Goal: Task Accomplishment & Management: Manage account settings

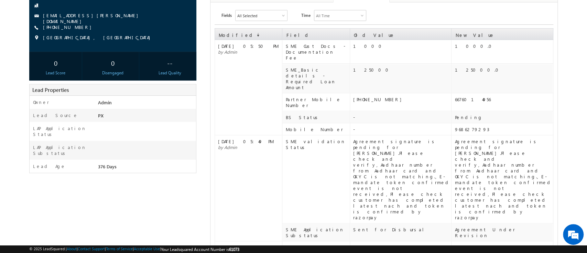
click at [540, 159] on div "Agreement signature is pending for [PERSON_NAME].Please check and verify,Aadhaa…" at bounding box center [504, 179] width 98 height 82
click at [392, 123] on td "-" at bounding box center [400, 129] width 101 height 12
click at [387, 96] on div "[PHONE_NUMBER]" at bounding box center [402, 99] width 98 height 6
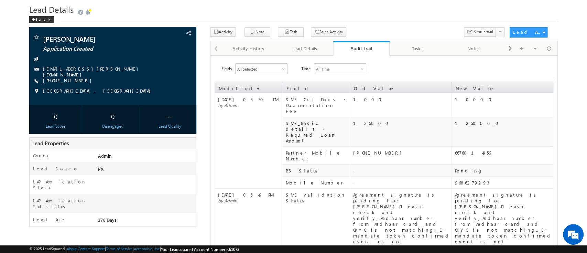
scroll to position [17, 0]
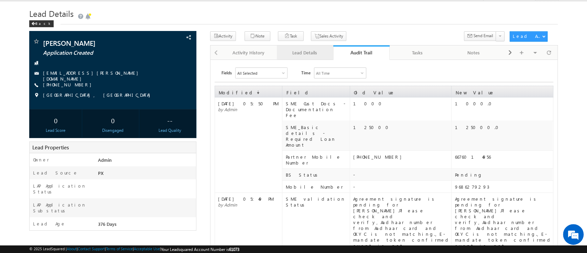
click at [310, 58] on link "Lead Details" at bounding box center [305, 52] width 56 height 14
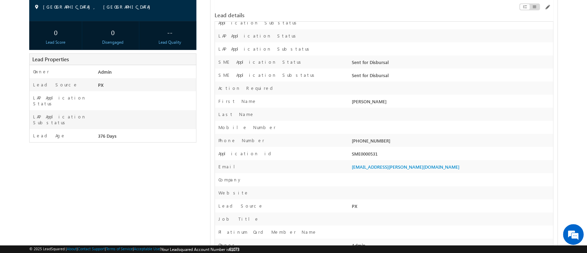
scroll to position [105, 0]
click at [363, 157] on div "SME0000531" at bounding box center [451, 155] width 203 height 10
copy div "SME0000531"
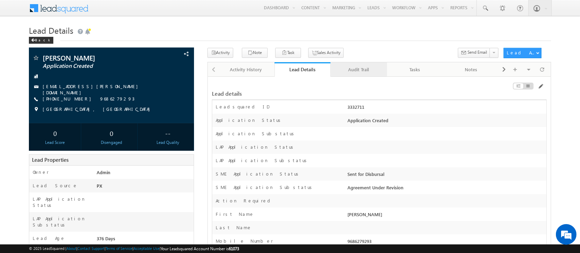
click at [345, 76] on link "Audit Trail" at bounding box center [359, 69] width 56 height 14
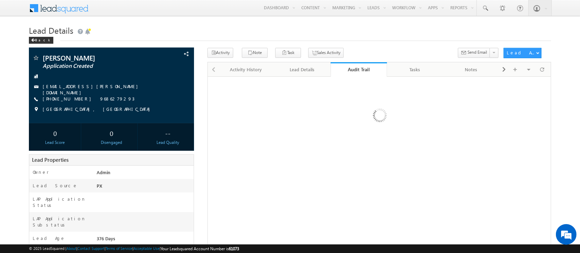
click at [417, 104] on div at bounding box center [379, 117] width 335 height 73
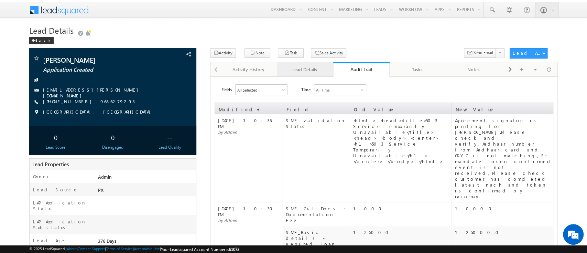
click at [302, 75] on link "Lead Details" at bounding box center [305, 69] width 56 height 14
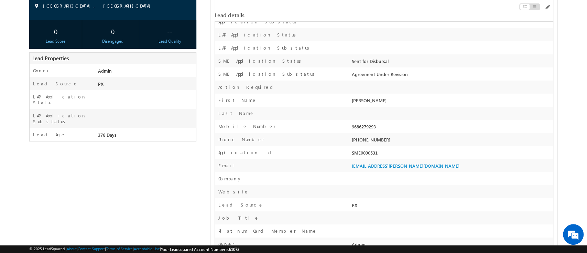
scroll to position [36, 0]
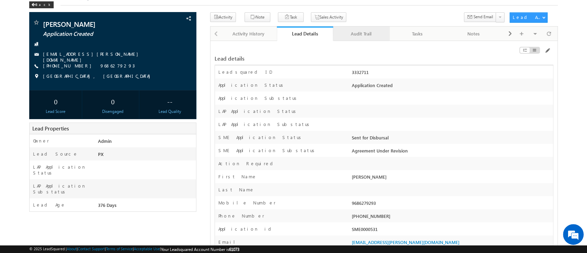
click at [348, 29] on link "Audit Trail" at bounding box center [361, 33] width 56 height 14
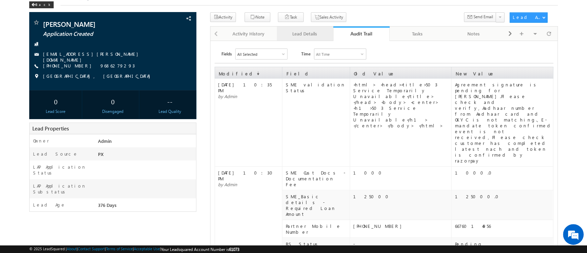
click at [308, 28] on link "Lead Details" at bounding box center [305, 33] width 56 height 14
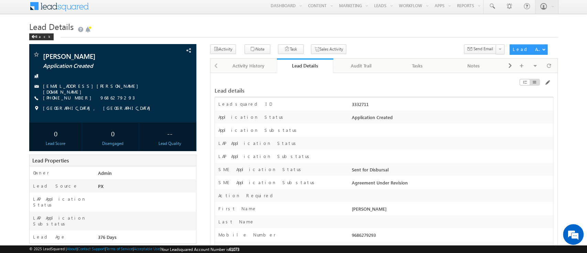
scroll to position [0, 0]
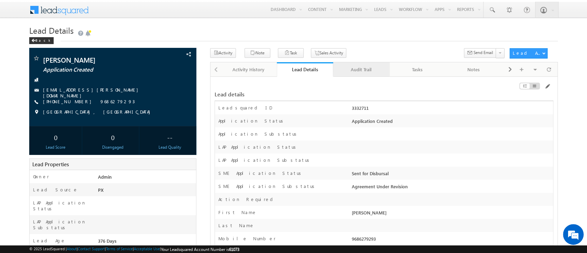
click at [354, 73] on div "Audit Trail" at bounding box center [361, 69] width 45 height 8
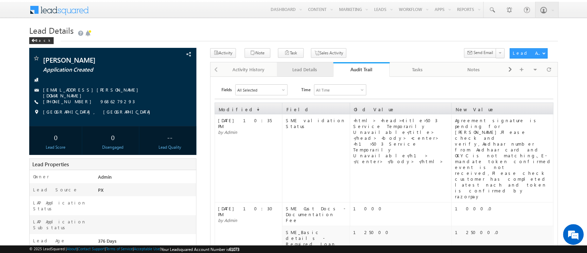
click at [311, 70] on div "Lead Details" at bounding box center [304, 69] width 45 height 8
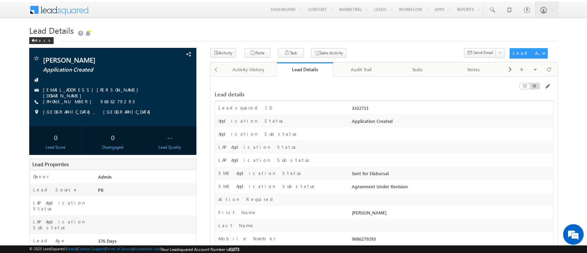
click at [359, 107] on div "3332711" at bounding box center [451, 110] width 203 height 10
copy div "3332711"
click at [546, 85] on span at bounding box center [548, 87] width 6 height 6
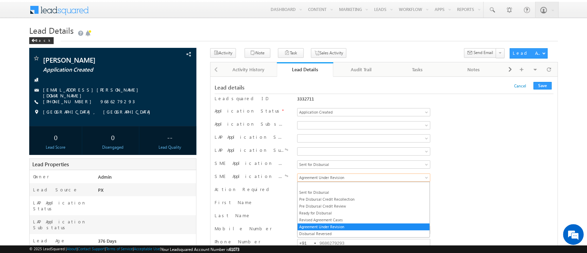
click at [424, 176] on link "Agreement Under Revision" at bounding box center [363, 177] width 133 height 8
click at [366, 193] on link "Sent for Disbursal" at bounding box center [364, 192] width 132 height 6
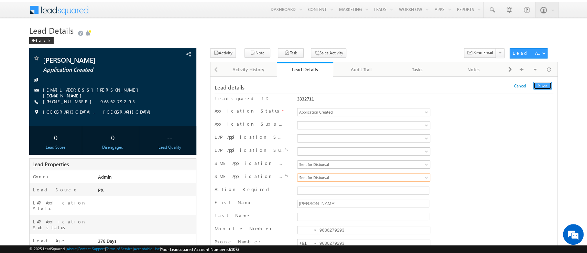
click at [544, 84] on button "Save" at bounding box center [543, 86] width 18 height 8
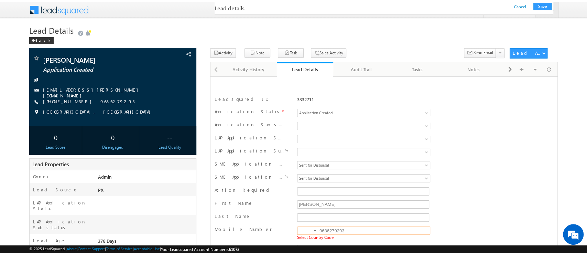
scroll to position [99, 0]
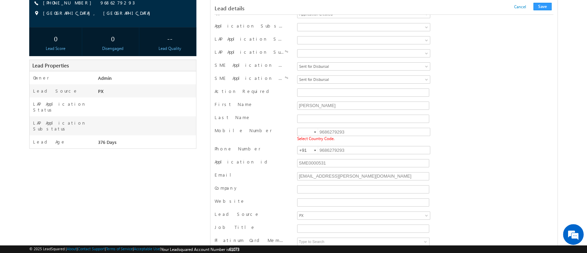
click at [316, 131] on div at bounding box center [315, 131] width 2 height 1
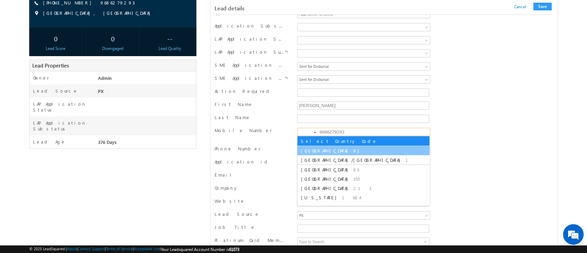
click at [311, 147] on li "India 91" at bounding box center [364, 150] width 132 height 9
type input "+91"
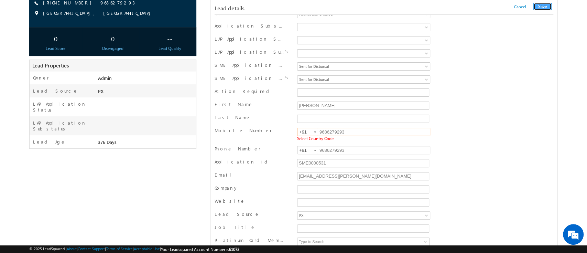
click at [544, 3] on button "Save" at bounding box center [543, 7] width 18 height 8
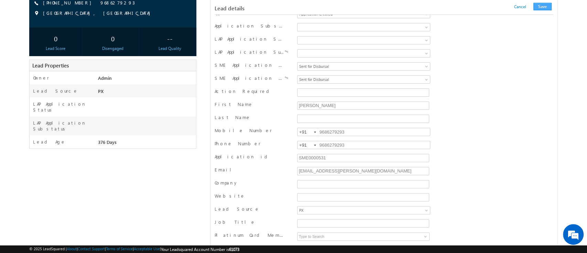
scroll to position [672, 0]
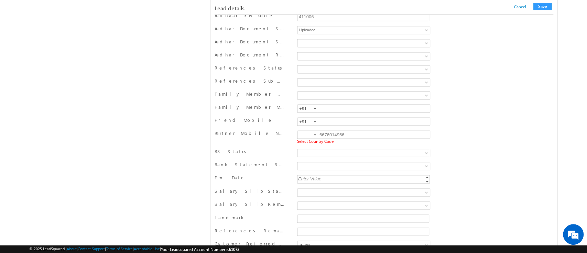
click at [314, 134] on div at bounding box center [315, 134] width 2 height 1
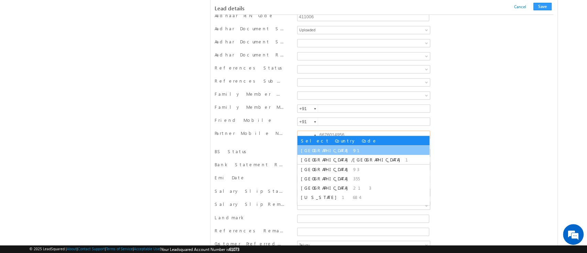
click at [319, 147] on li "India 91" at bounding box center [364, 150] width 132 height 9
type input "+91"
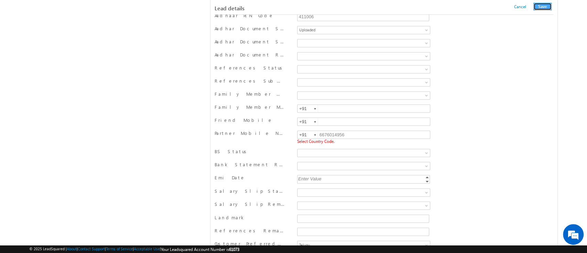
click at [543, 8] on button "Save" at bounding box center [543, 7] width 18 height 8
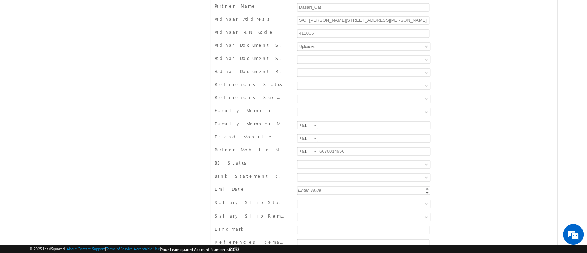
scroll to position [0, 0]
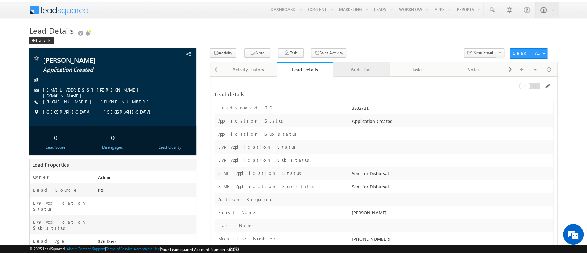
click at [374, 66] on div "Audit Trail" at bounding box center [361, 69] width 45 height 8
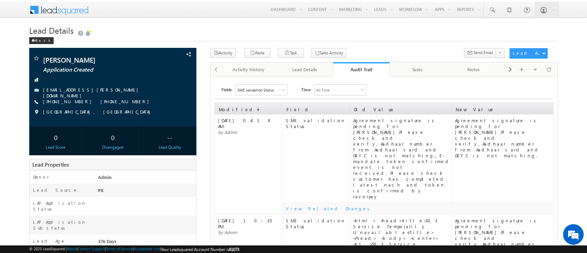
click at [364, 68] on div "Audit Trail" at bounding box center [362, 69] width 46 height 7
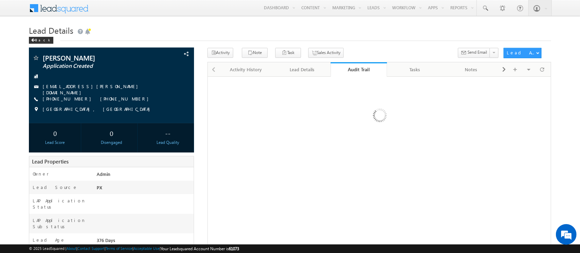
click at [364, 68] on div "Audit Trail" at bounding box center [359, 69] width 46 height 7
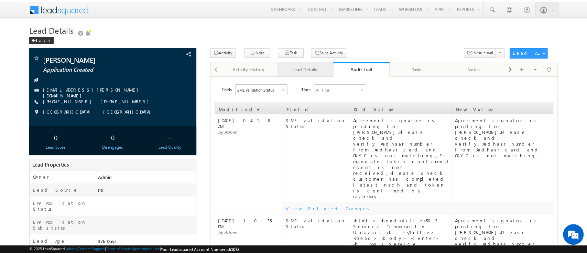
click at [307, 67] on div "Lead Details" at bounding box center [304, 69] width 45 height 8
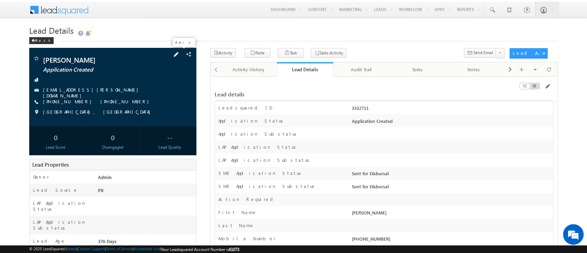
click at [180, 57] on span at bounding box center [176, 55] width 8 height 8
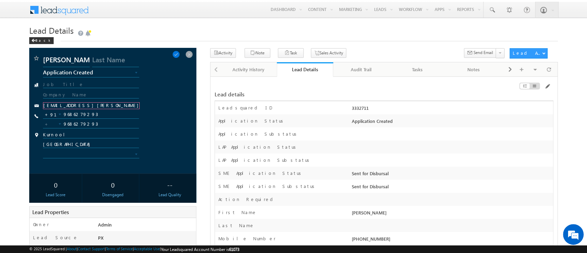
click at [103, 105] on input "[EMAIL_ADDRESS][PERSON_NAME][DOMAIN_NAME]" at bounding box center [91, 105] width 96 height 7
type input "sowmiyan.j@werize.com"
click at [95, 105] on input "sowmiyan.j@werize.comswati.shikha@werize.com" at bounding box center [91, 105] width 96 height 7
type input "[EMAIL_ADDRESS][PERSON_NAME][DOMAIN_NAME]"
click at [190, 56] on span at bounding box center [189, 55] width 8 height 8
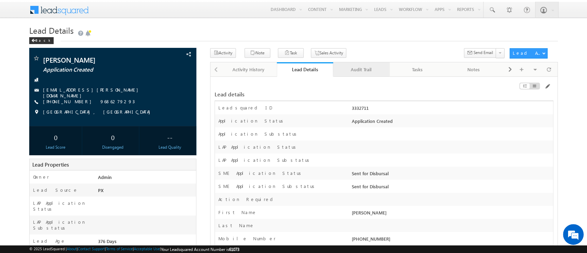
click at [367, 74] on link "Audit Trail" at bounding box center [361, 69] width 56 height 14
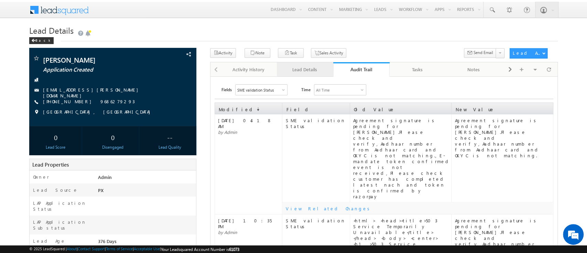
click at [308, 69] on div "Lead Details" at bounding box center [304, 69] width 45 height 8
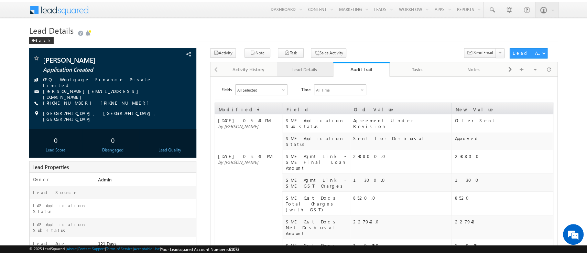
click at [312, 70] on div "Lead Details" at bounding box center [304, 69] width 45 height 8
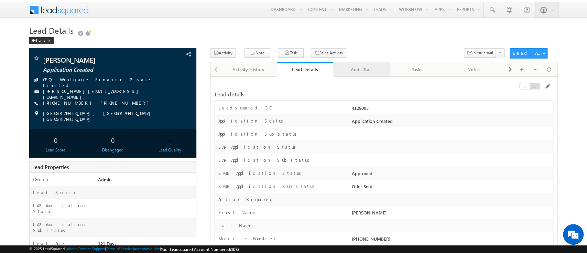
click at [351, 68] on div "Audit Trail" at bounding box center [361, 69] width 45 height 8
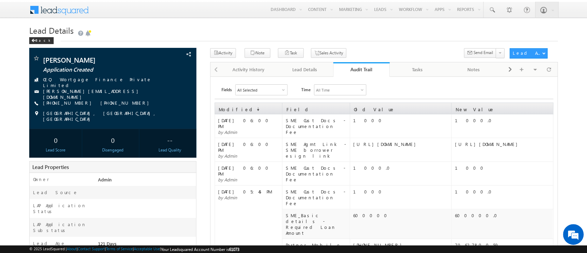
click at [351, 68] on div "Audit Trail" at bounding box center [362, 69] width 46 height 7
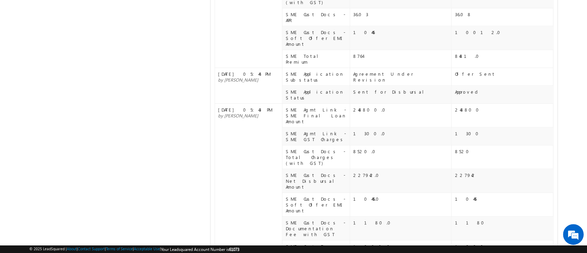
scroll to position [482, 0]
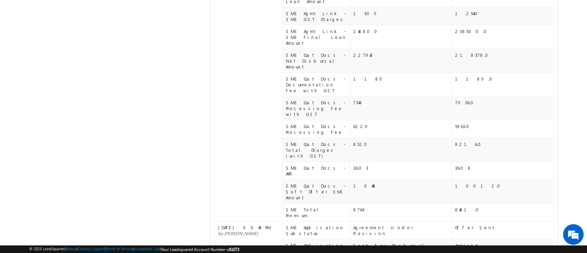
scroll to position [0, 0]
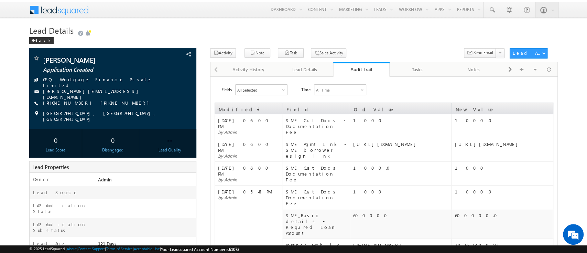
click at [364, 70] on div "Audit Trail" at bounding box center [362, 69] width 46 height 7
click at [273, 89] on div "All Selected" at bounding box center [262, 90] width 52 height 10
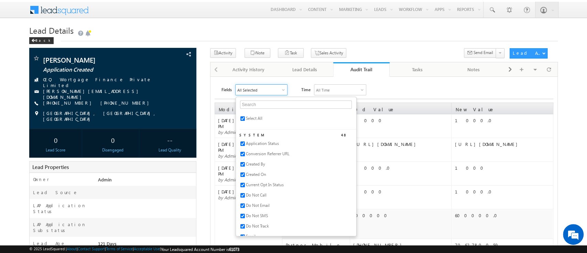
click at [257, 118] on span "Select All" at bounding box center [254, 118] width 17 height 5
checkbox input "false"
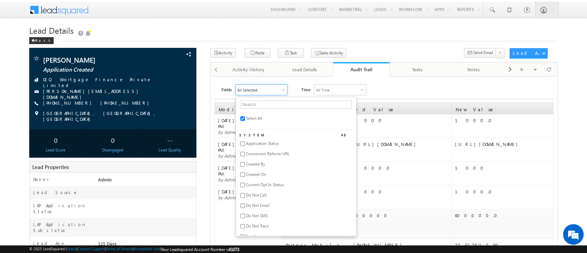
checkbox input "false"
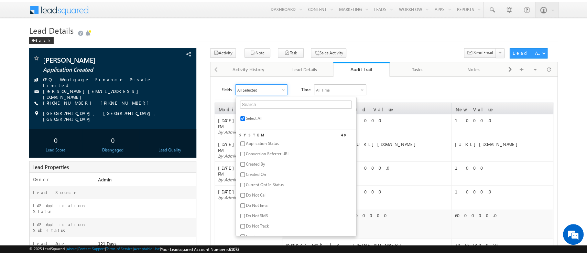
checkbox input "false"
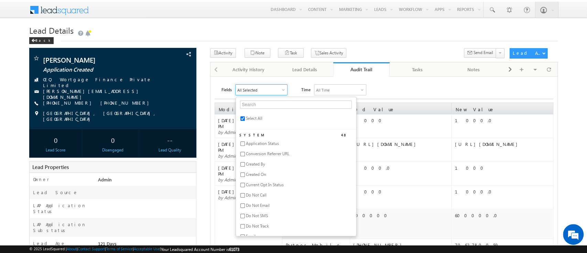
checkbox input "false"
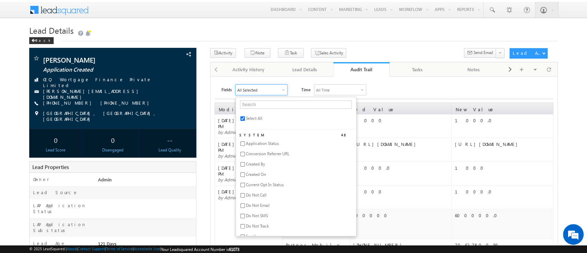
checkbox input "false"
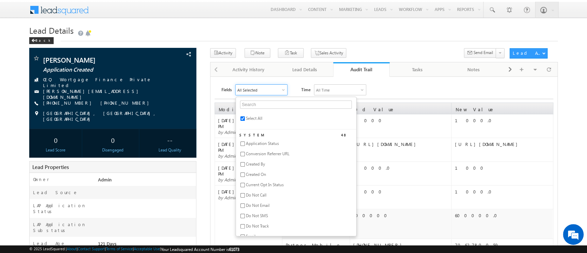
checkbox input "false"
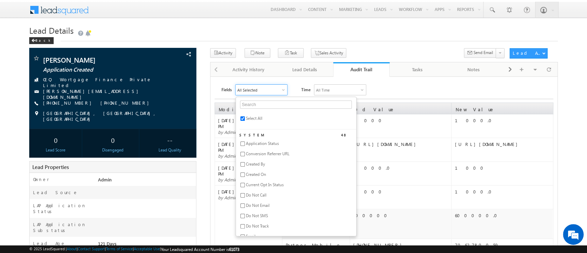
checkbox input "false"
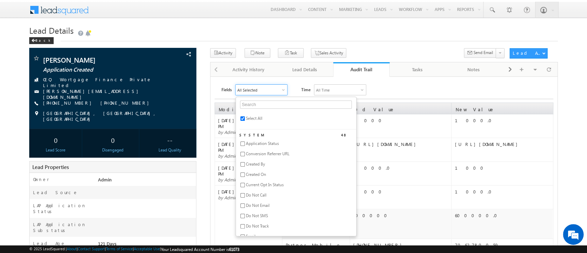
checkbox input "false"
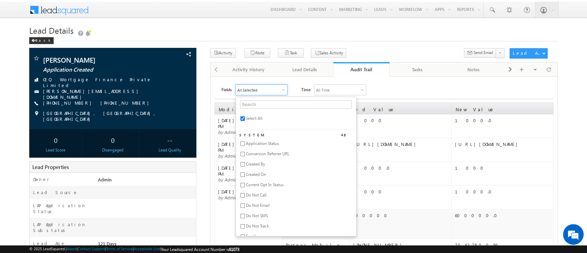
checkbox input "false"
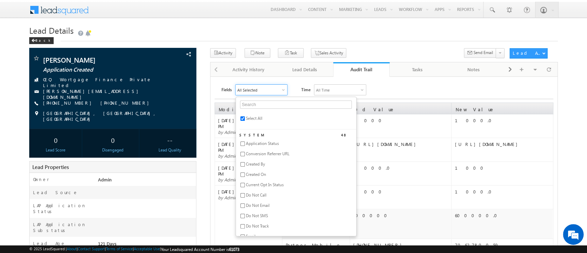
checkbox input "false"
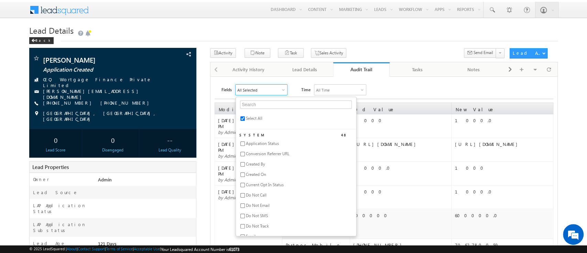
checkbox input "false"
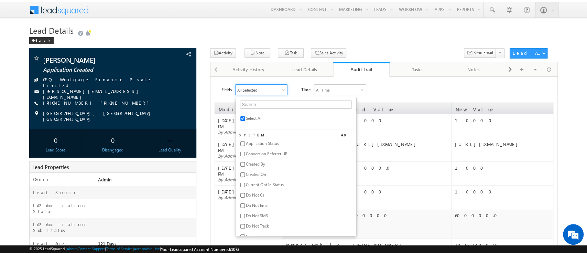
checkbox input "false"
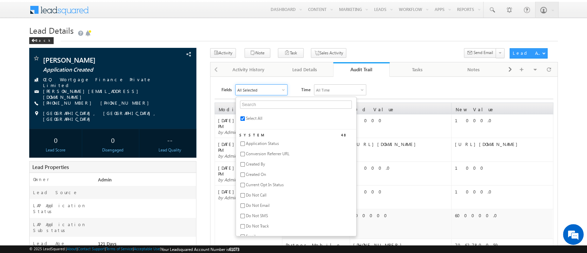
checkbox input "false"
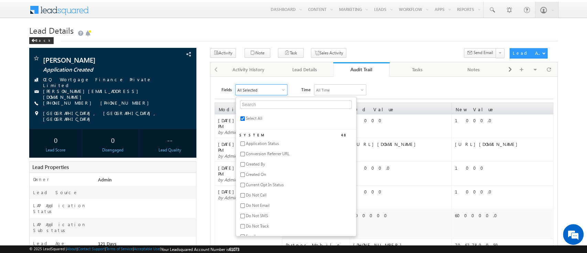
checkbox input "false"
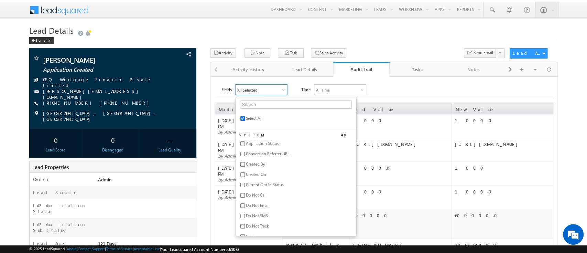
checkbox input "false"
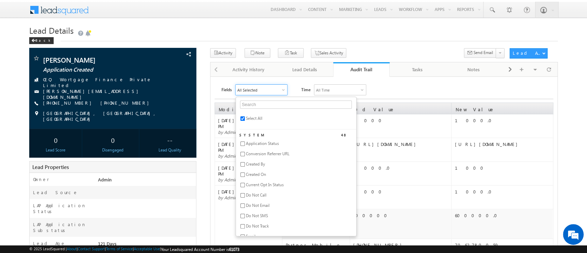
checkbox input "false"
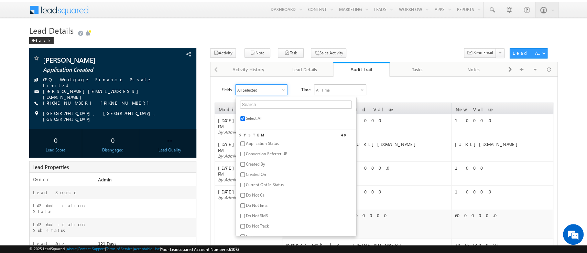
checkbox input "false"
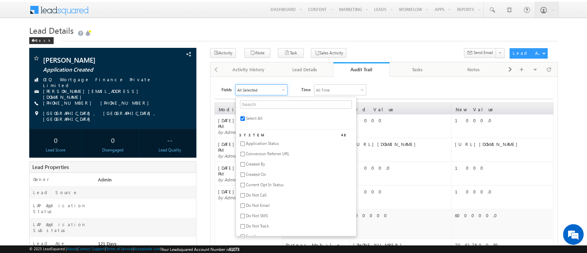
checkbox input "false"
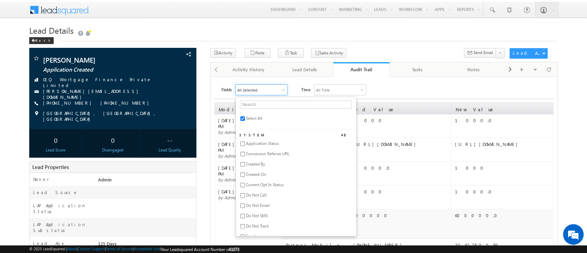
checkbox input "false"
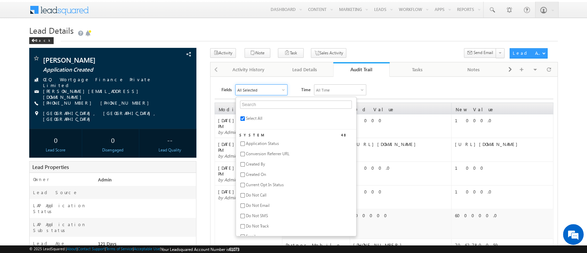
checkbox input "false"
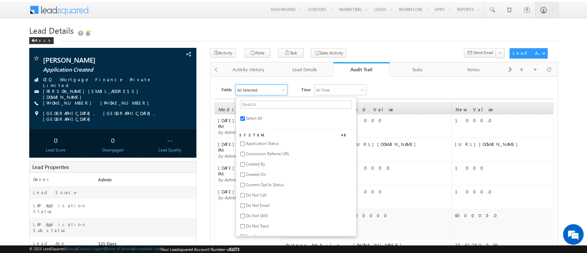
checkbox input "false"
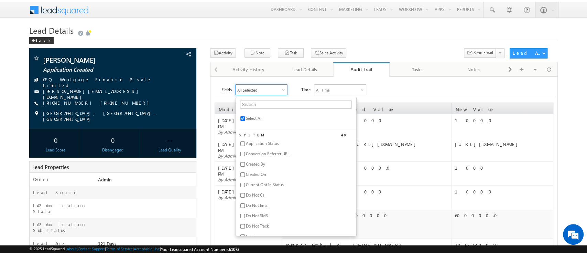
checkbox input "false"
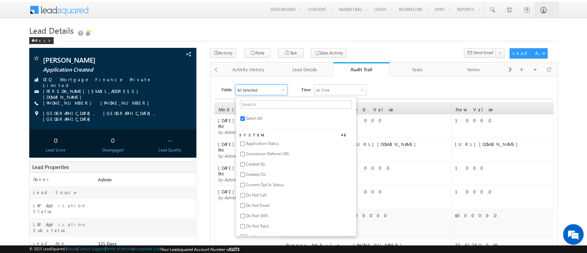
checkbox input "false"
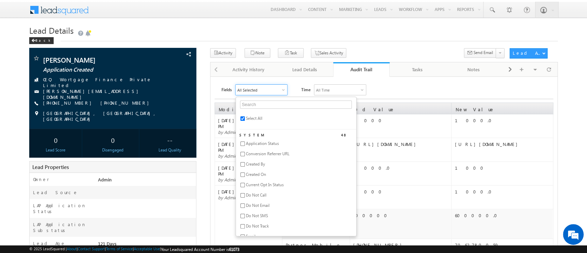
checkbox input "false"
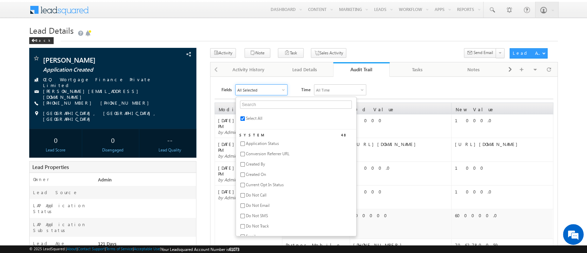
checkbox input "false"
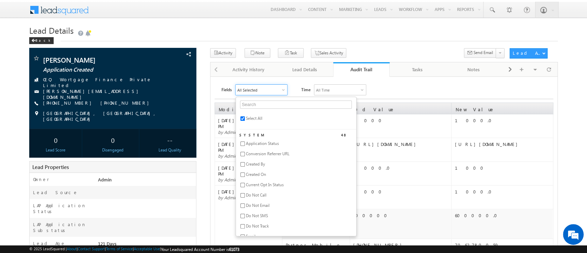
checkbox input "false"
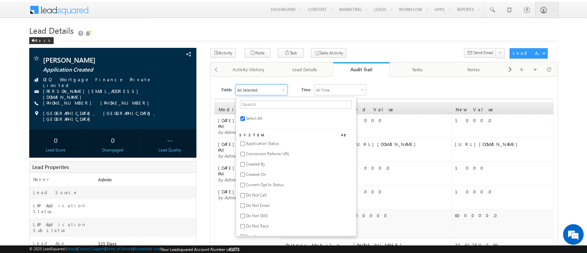
checkbox input "false"
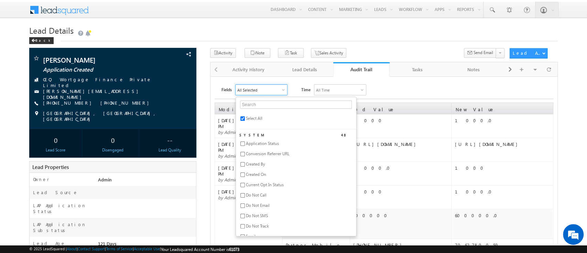
checkbox input "false"
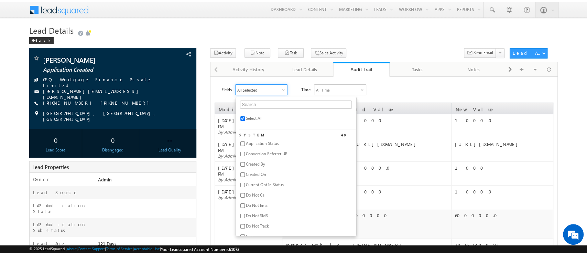
checkbox input "false"
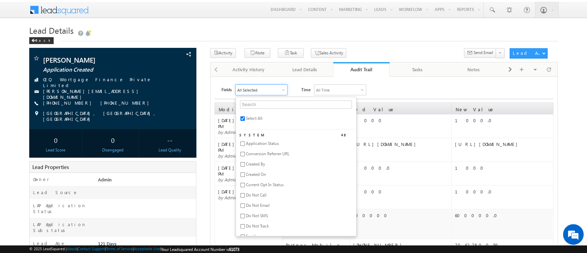
checkbox input "false"
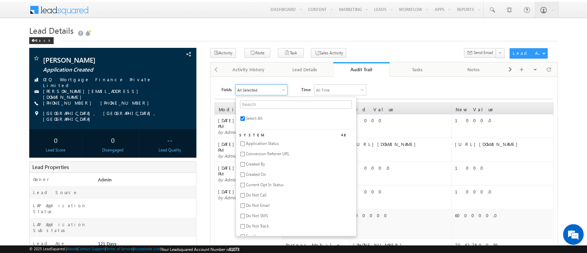
checkbox input "false"
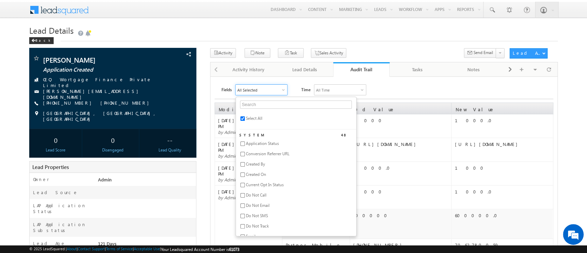
checkbox input "false"
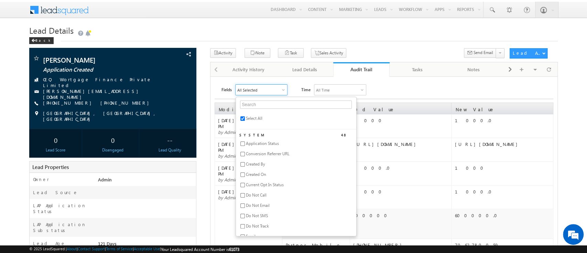
checkbox input "false"
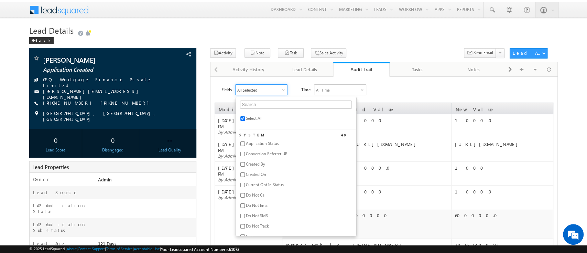
checkbox input "false"
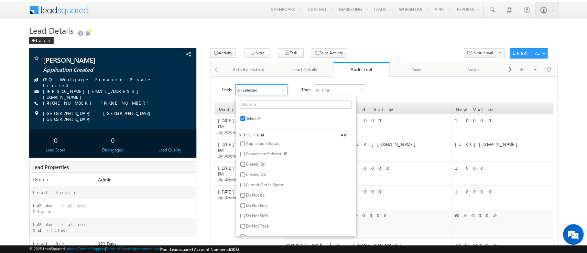
checkbox input "false"
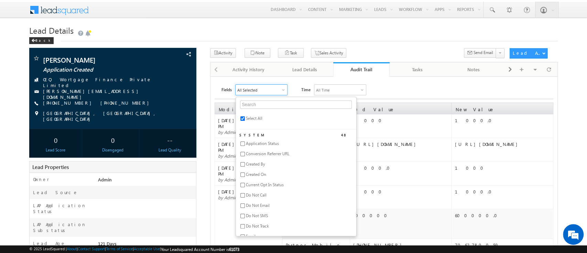
checkbox input "false"
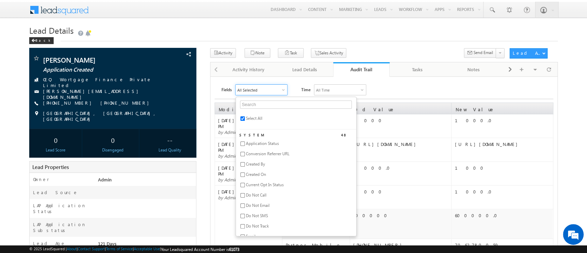
checkbox input "false"
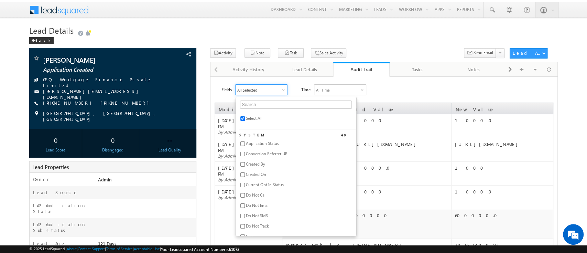
checkbox input "false"
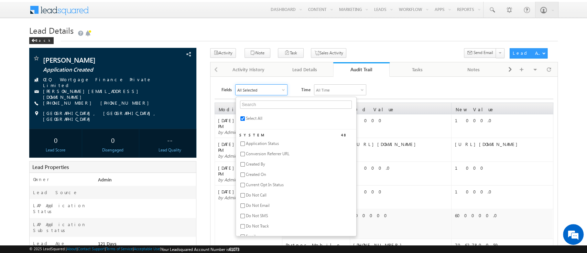
checkbox input "false"
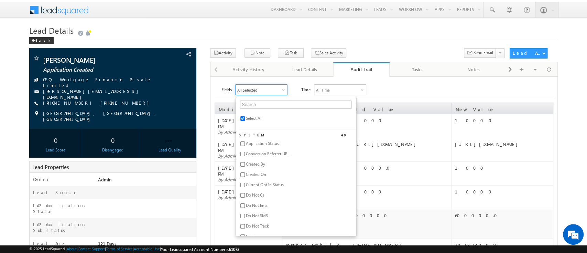
checkbox input "false"
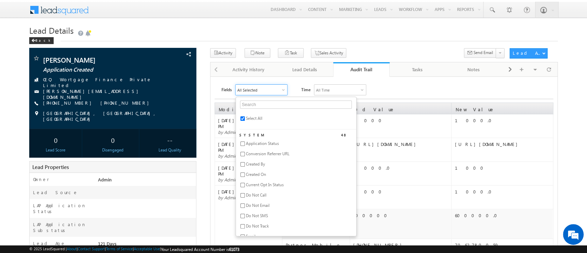
checkbox input "false"
click at [261, 103] on input "text" at bounding box center [296, 104] width 112 height 8
click at [270, 142] on span "SME validation Status" at bounding box center [265, 143] width 39 height 5
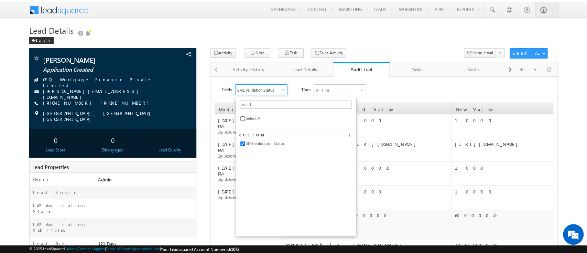
click at [450, 87] on div "Fields SME validation Status valid Select All Custom 1 SME validation Status Ti…" at bounding box center [388, 89] width 332 height 11
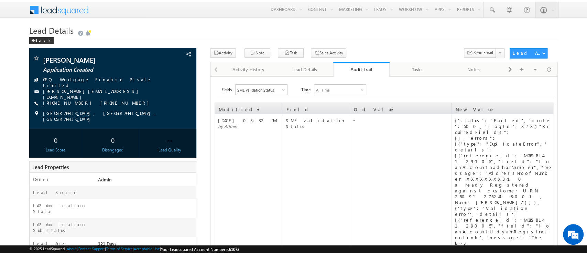
drag, startPoint x: 450, startPoint y: 87, endPoint x: 525, endPoint y: 141, distance: 92.1
click at [525, 141] on div "{"status":"Failed","code":500,"logId":8284,"RequiredFields":[],"errors":[{"type…" at bounding box center [504, 190] width 98 height 146
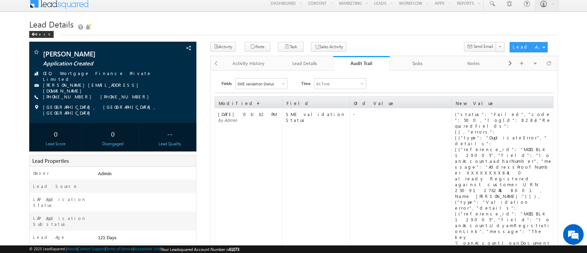
scroll to position [3, 0]
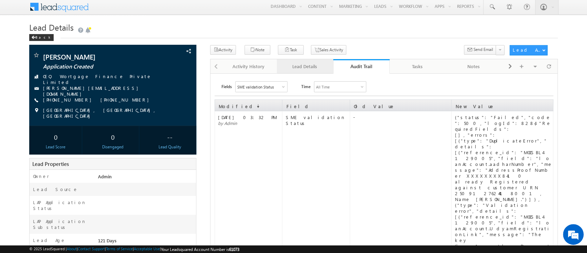
click at [298, 65] on div "Lead Details" at bounding box center [304, 66] width 45 height 8
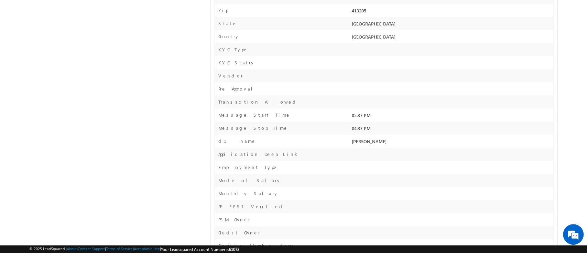
scroll to position [0, 0]
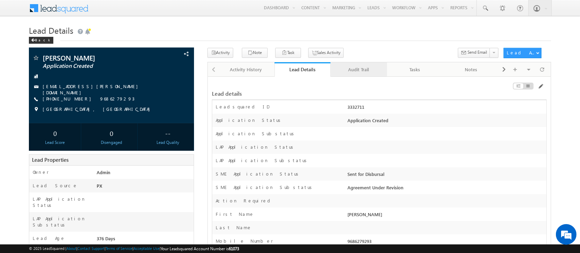
drag, startPoint x: 0, startPoint y: 0, endPoint x: 360, endPoint y: 73, distance: 366.8
click at [360, 73] on div "Audit Trail" at bounding box center [358, 69] width 45 height 8
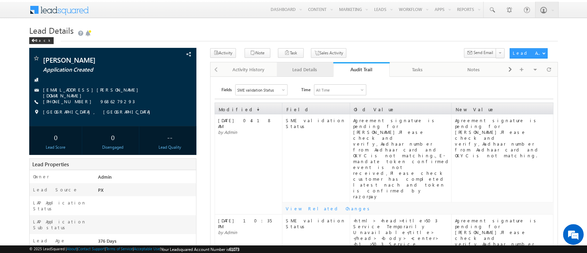
click at [313, 73] on div "Lead Details" at bounding box center [304, 69] width 45 height 8
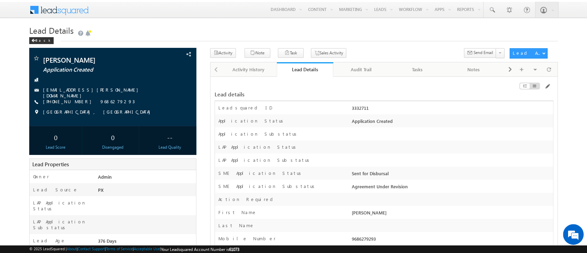
click at [543, 86] on div at bounding box center [499, 88] width 107 height 8
click at [544, 86] on div at bounding box center [499, 88] width 107 height 8
click at [546, 86] on span at bounding box center [548, 87] width 6 height 6
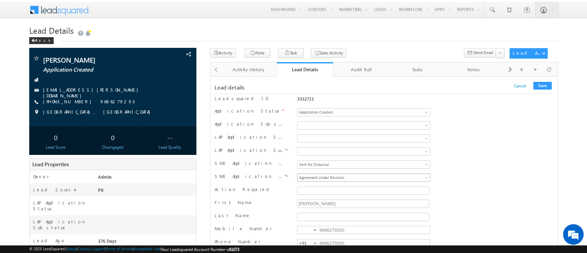
click at [421, 176] on link "Agreement Under Revision" at bounding box center [363, 177] width 133 height 8
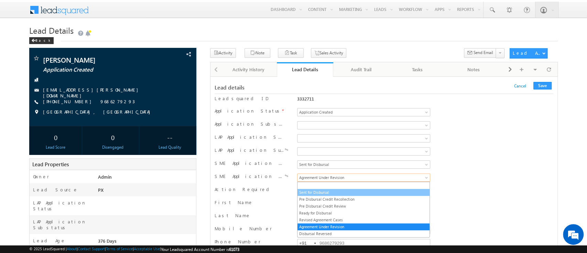
click at [377, 195] on link "Sent for Disbursal" at bounding box center [364, 192] width 132 height 6
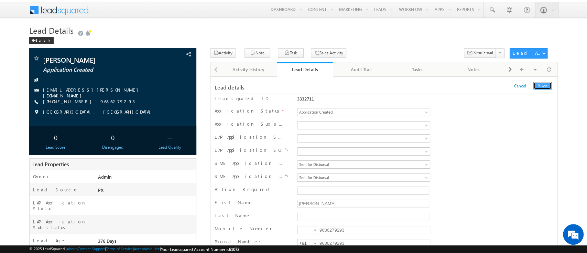
click at [546, 83] on button "Save" at bounding box center [543, 86] width 18 height 8
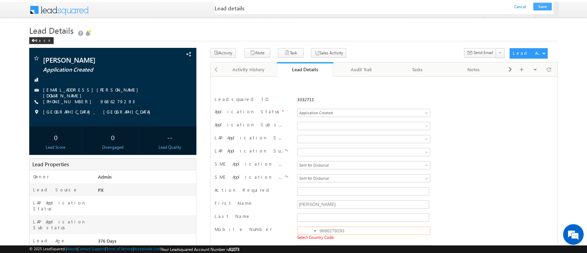
scroll to position [99, 0]
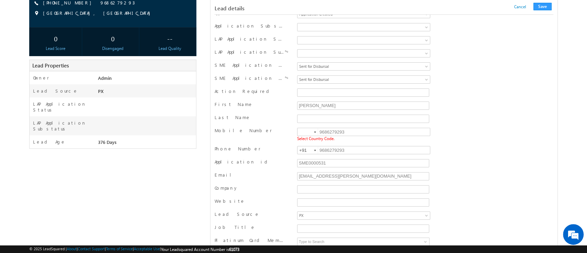
click at [314, 133] on div at bounding box center [315, 131] width 2 height 1
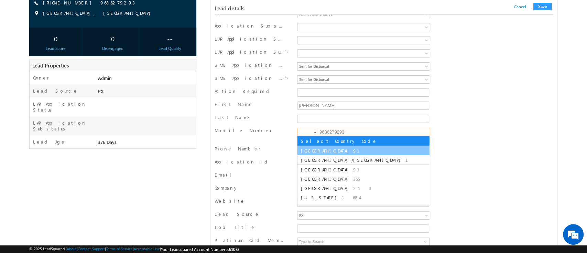
click at [319, 152] on li "India 91" at bounding box center [364, 150] width 132 height 9
type input "+91"
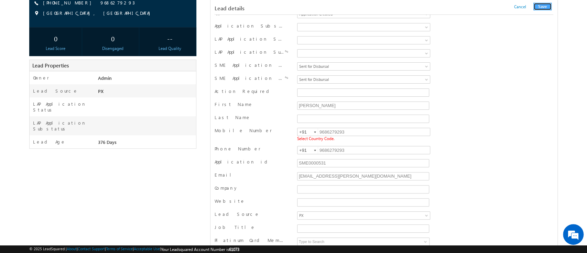
click at [544, 4] on button "Save" at bounding box center [543, 7] width 18 height 8
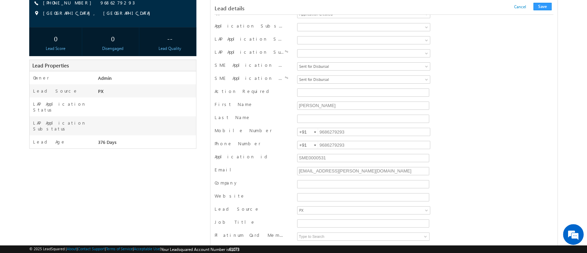
scroll to position [672, 0]
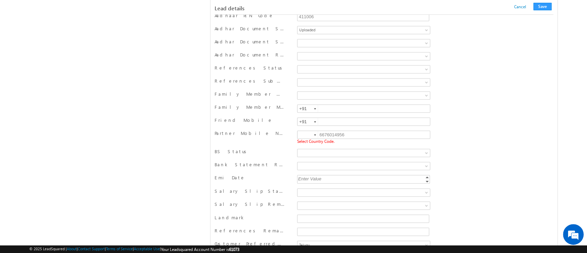
click at [315, 134] on div at bounding box center [315, 134] width 2 height 1
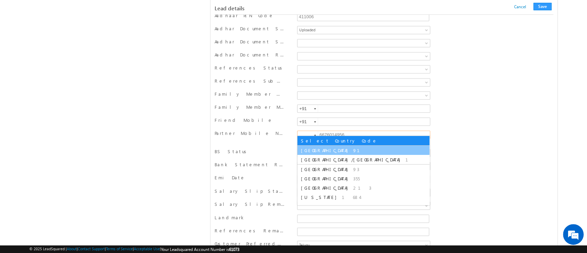
click at [349, 146] on li "India 91" at bounding box center [364, 150] width 132 height 9
type input "+91"
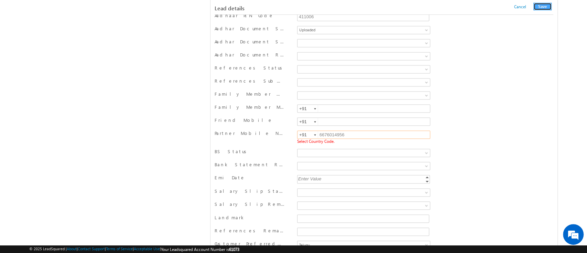
click at [540, 6] on button "Save" at bounding box center [543, 7] width 18 height 8
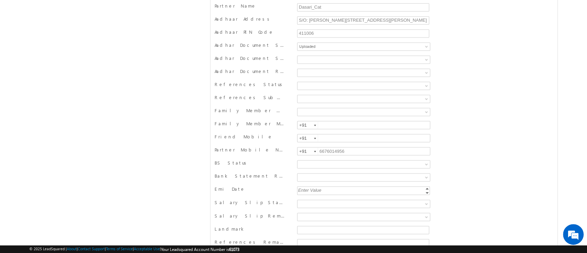
scroll to position [0, 0]
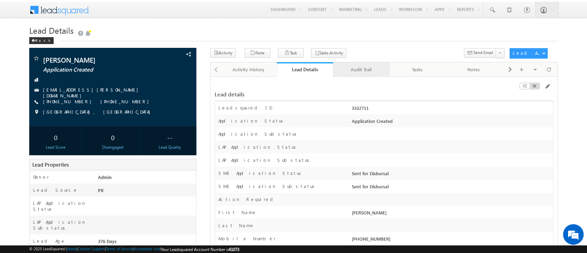
click at [370, 70] on div "Audit Trail" at bounding box center [361, 69] width 45 height 8
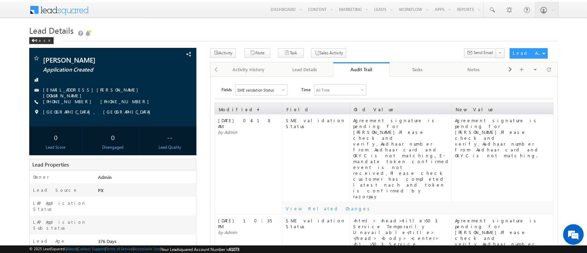
click at [370, 70] on div "Audit Trail" at bounding box center [362, 69] width 46 height 7
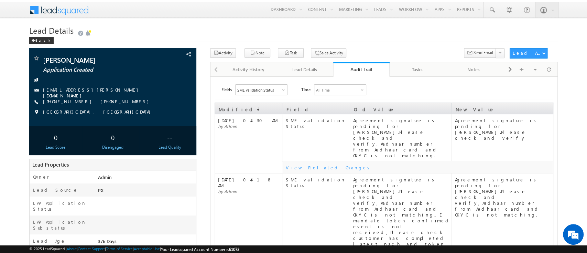
click at [370, 70] on div "Audit Trail" at bounding box center [362, 69] width 46 height 7
click at [303, 71] on div "Lead Details" at bounding box center [304, 69] width 45 height 8
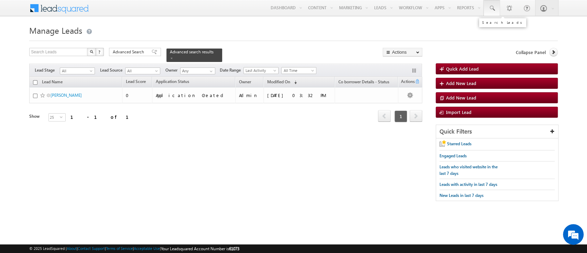
click at [496, 12] on link at bounding box center [492, 8] width 17 height 16
paste input "SME0001506"
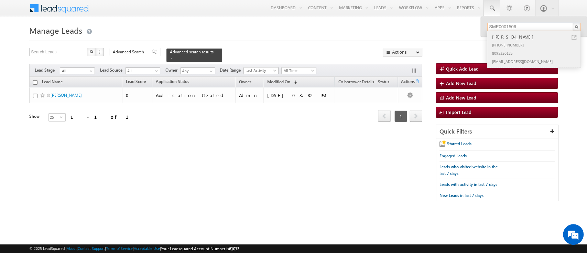
type input "SME0001506"
click at [522, 47] on div "[PHONE_NUMBER]" at bounding box center [537, 45] width 92 height 8
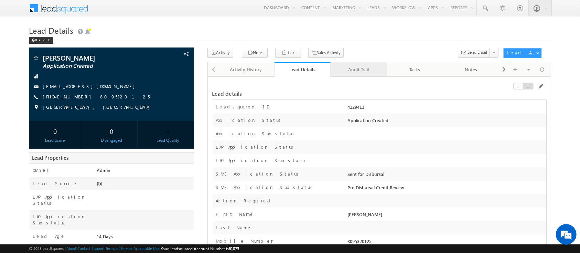
click at [362, 74] on link "Audit Trail" at bounding box center [359, 69] width 56 height 14
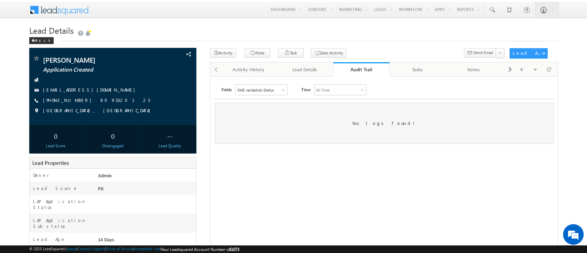
click at [278, 96] on div "Fields SME validation Status Select All System 48 Application Status Conversion…" at bounding box center [384, 204] width 339 height 241
click at [278, 90] on div "SME validation Status" at bounding box center [262, 90] width 52 height 10
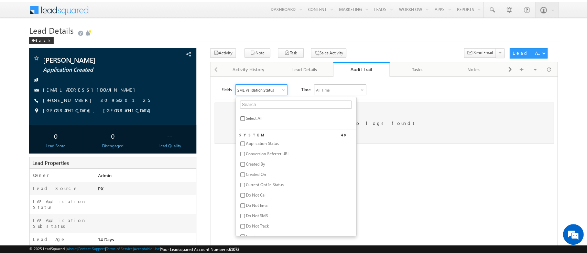
click at [256, 118] on span "Select All" at bounding box center [254, 118] width 17 height 5
checkbox input "true"
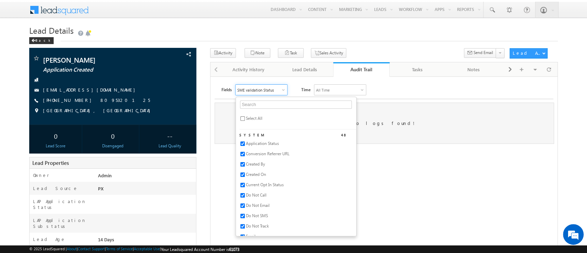
checkbox input "true"
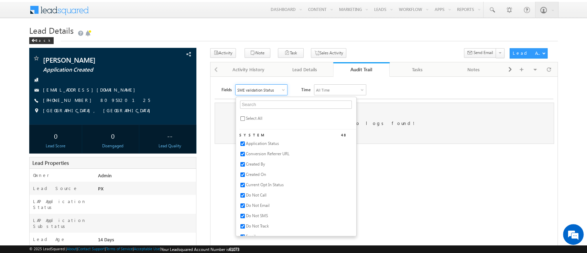
checkbox input "true"
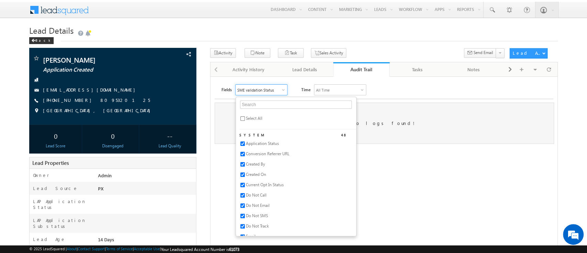
checkbox input "true"
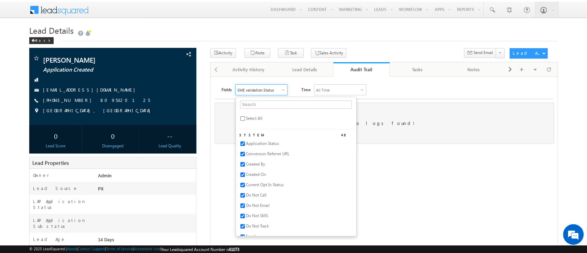
checkbox input "true"
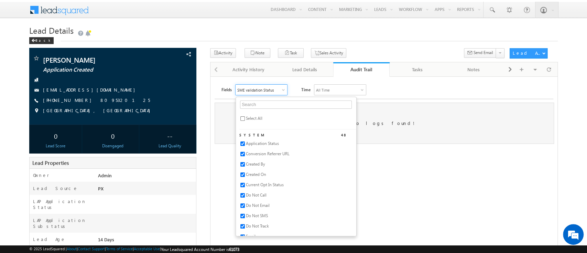
checkbox input "true"
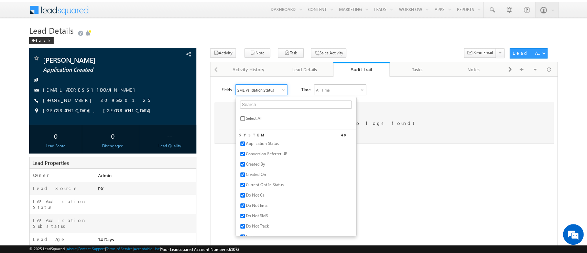
checkbox input "true"
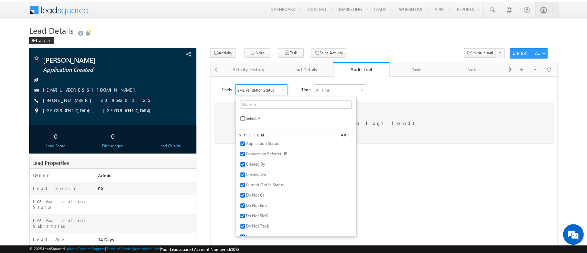
checkbox input "true"
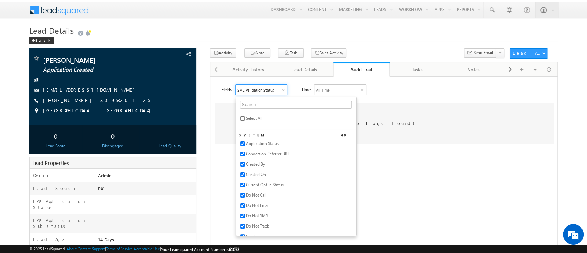
checkbox input "true"
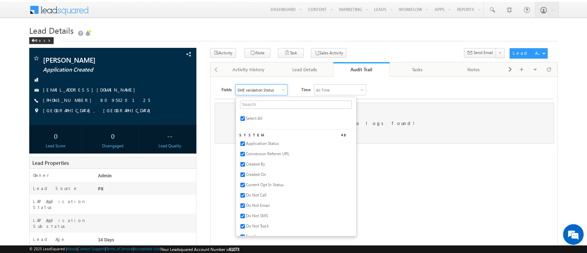
checkbox input "true"
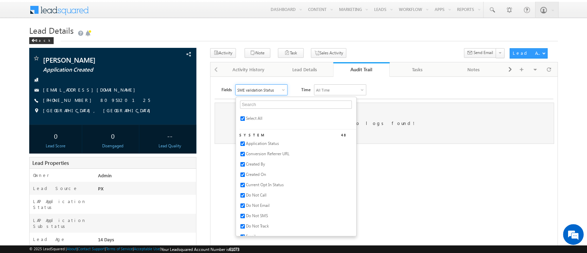
checkbox input "true"
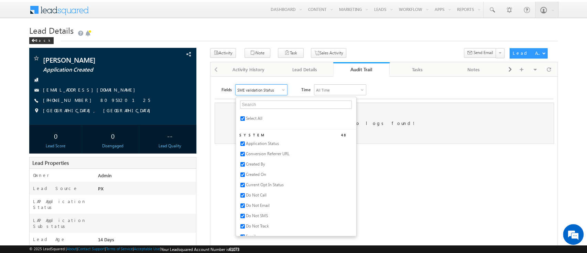
checkbox input "true"
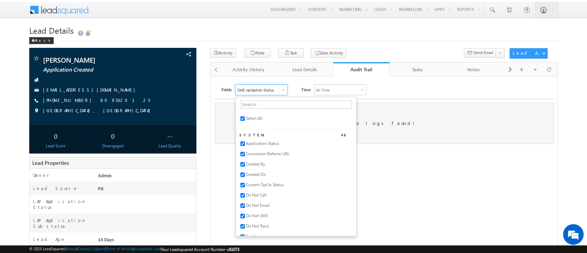
checkbox input "true"
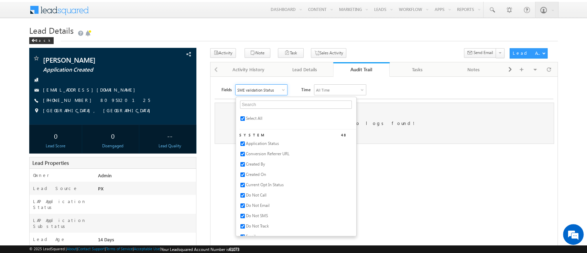
checkbox input "true"
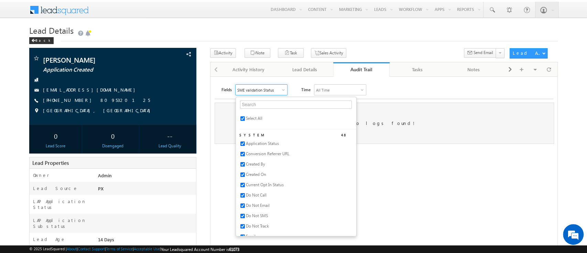
checkbox input "true"
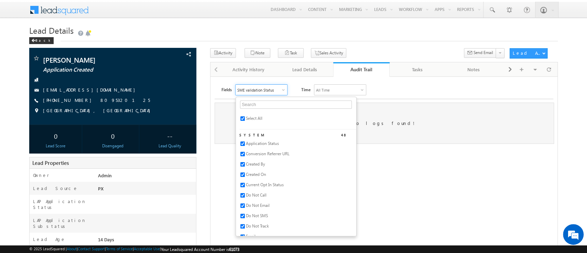
checkbox input "true"
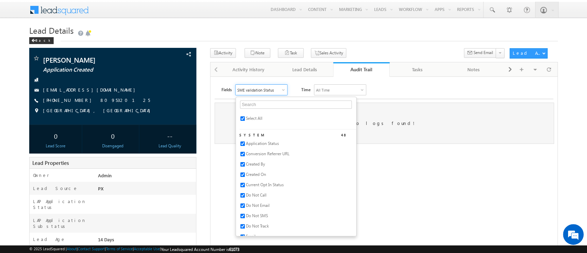
checkbox input "true"
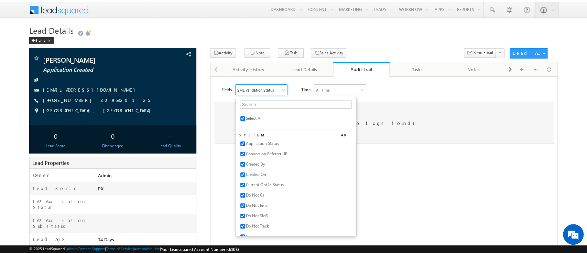
checkbox input "true"
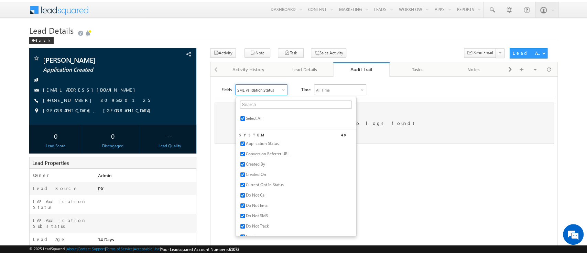
checkbox input "true"
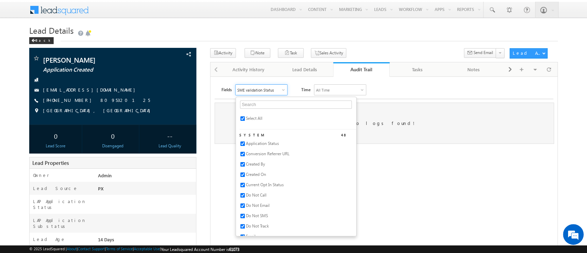
checkbox input "true"
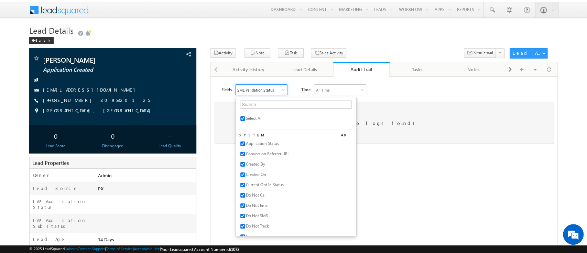
checkbox input "true"
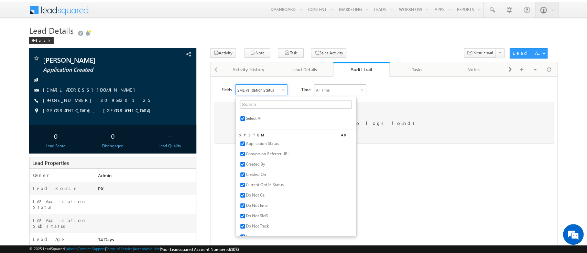
checkbox input "true"
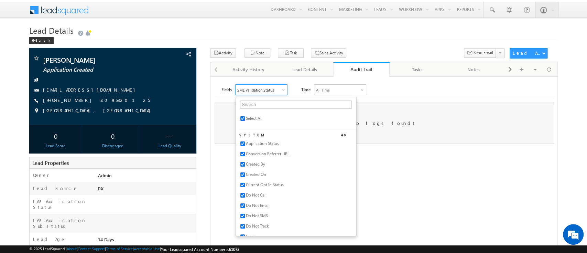
checkbox input "true"
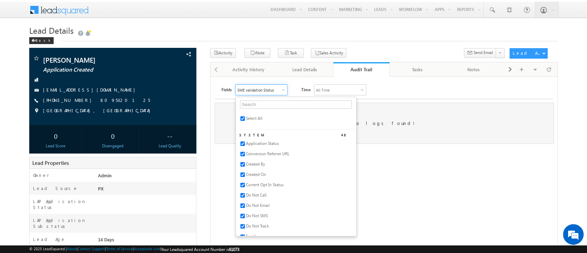
checkbox input "true"
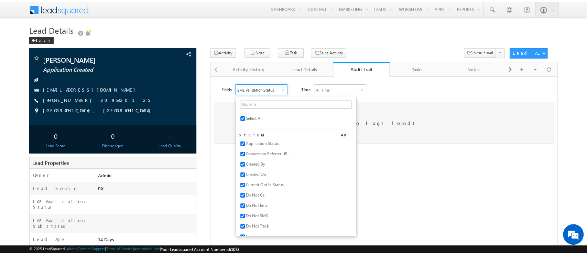
checkbox input "true"
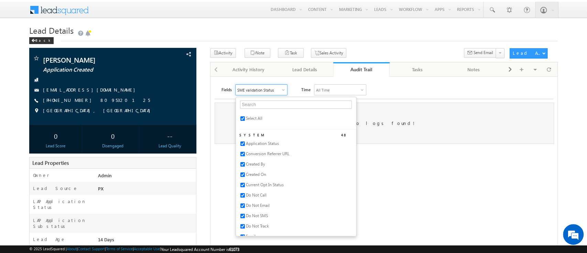
checkbox input "true"
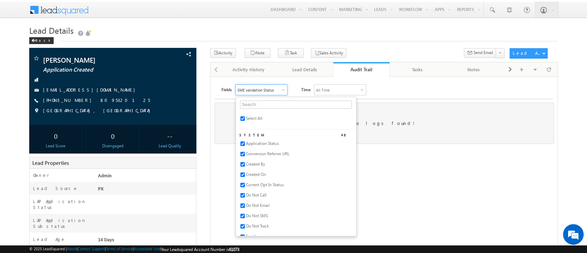
checkbox input "true"
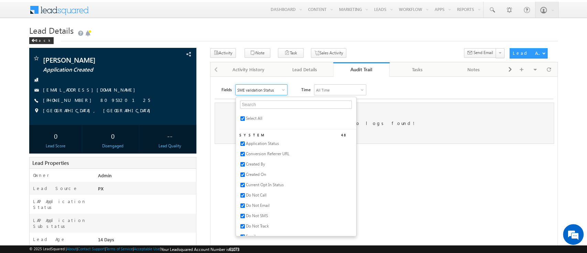
checkbox input "true"
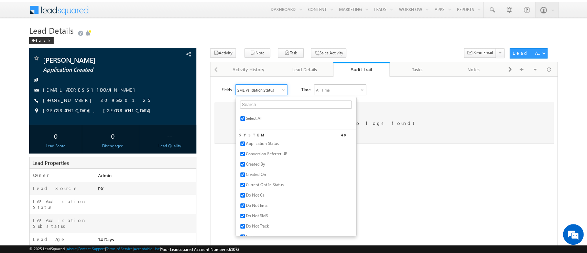
checkbox input "true"
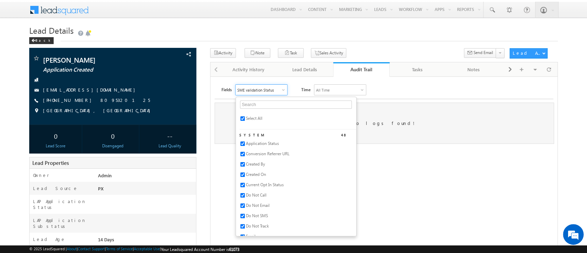
checkbox input "true"
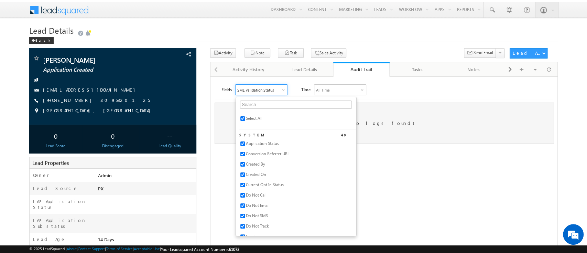
checkbox input "true"
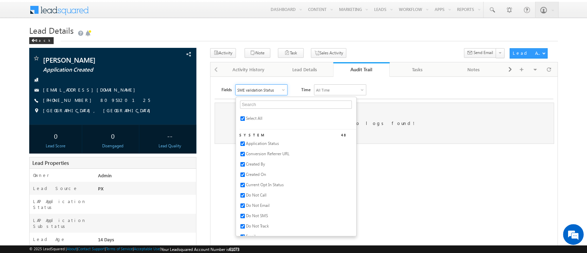
checkbox input "true"
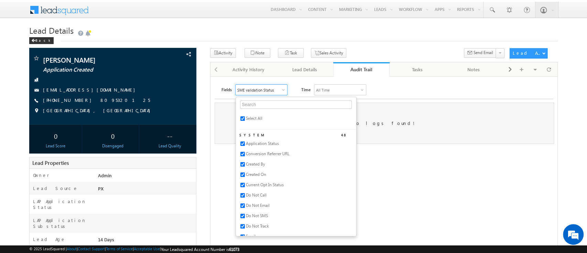
checkbox input "true"
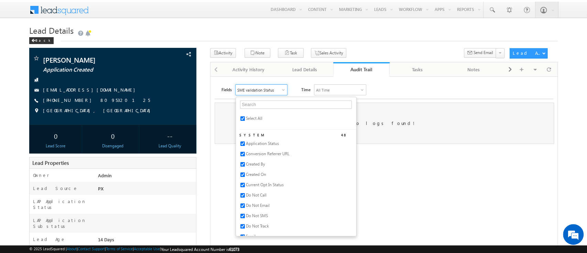
checkbox input "true"
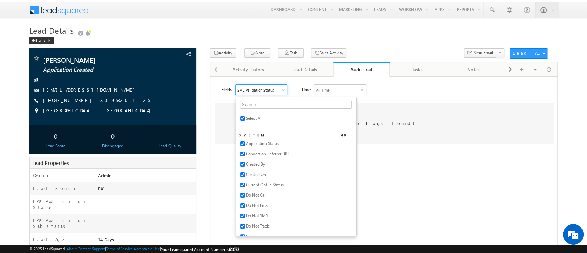
checkbox input "true"
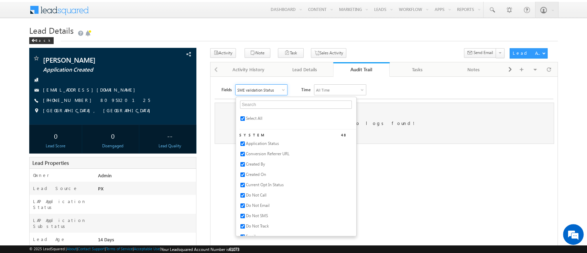
checkbox input "true"
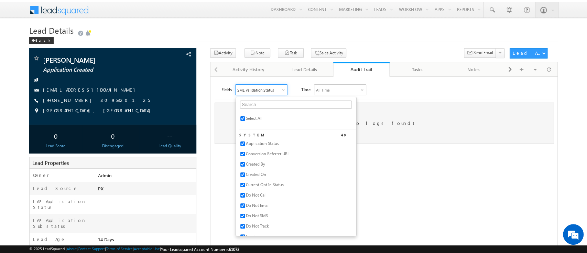
checkbox input "true"
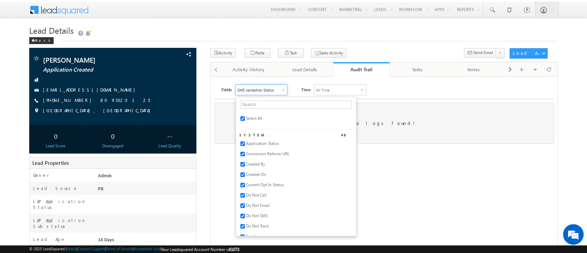
checkbox input "true"
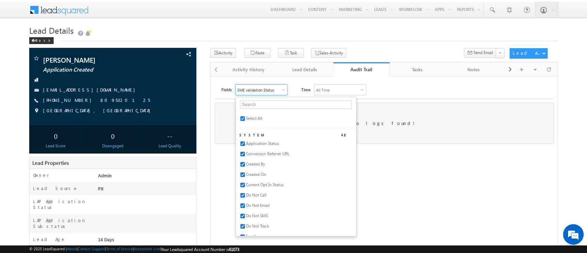
checkbox input "true"
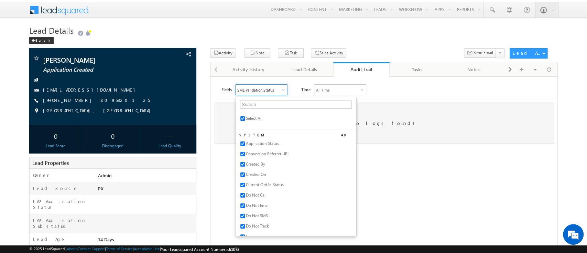
checkbox input "true"
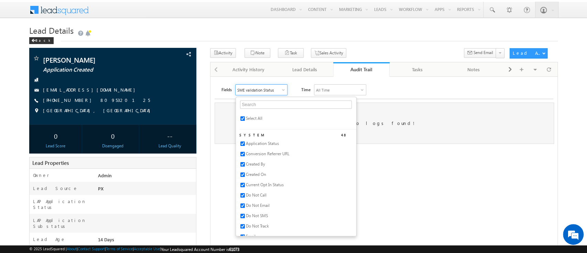
checkbox input "true"
click at [380, 89] on div "Fields All Selected Select All System 48 Application Status Conversion Referrer…" at bounding box center [388, 89] width 332 height 11
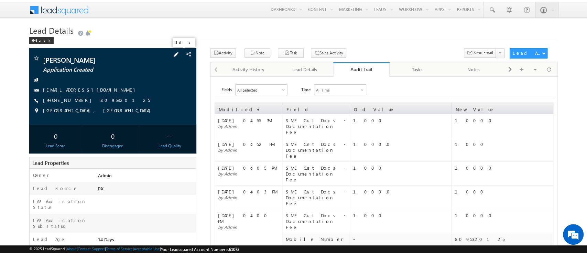
click at [180, 56] on span at bounding box center [176, 55] width 8 height 8
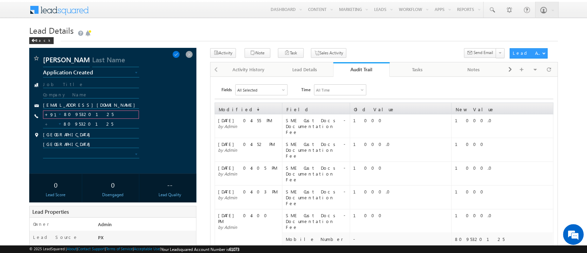
click at [102, 112] on input "8095320125" at bounding box center [91, 114] width 96 height 8
click at [189, 53] on span at bounding box center [189, 55] width 8 height 8
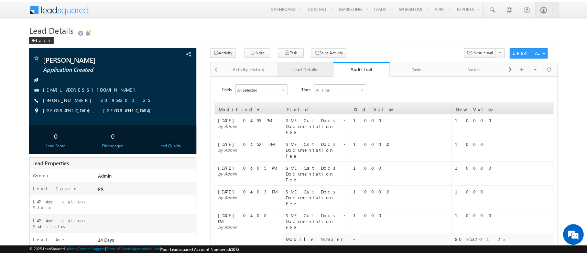
click at [307, 65] on link "Lead Details" at bounding box center [305, 69] width 56 height 14
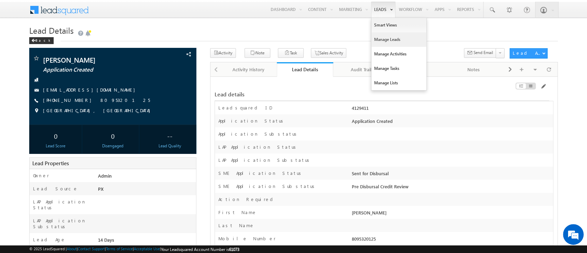
click at [388, 36] on link "Manage Leads" at bounding box center [399, 39] width 55 height 14
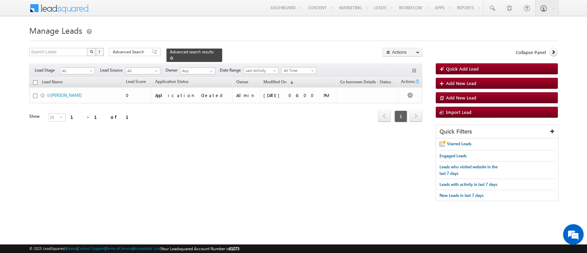
click at [183, 49] on span "Advanced search results" at bounding box center [192, 51] width 44 height 5
click at [183, 52] on span "Advanced search results" at bounding box center [192, 51] width 44 height 5
click at [132, 53] on span "Advanced Search" at bounding box center [129, 52] width 33 height 6
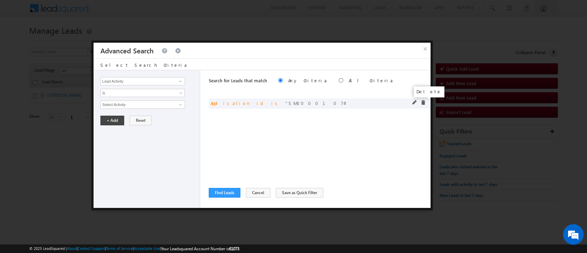
click at [423, 103] on span at bounding box center [423, 102] width 5 height 5
click at [173, 84] on input "Lead Activity" at bounding box center [142, 81] width 85 height 8
click at [181, 81] on span at bounding box center [181, 81] width 6 height 6
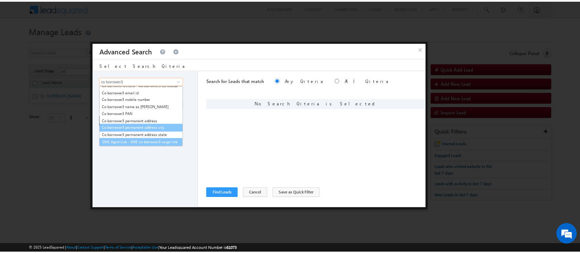
scroll to position [161, 0]
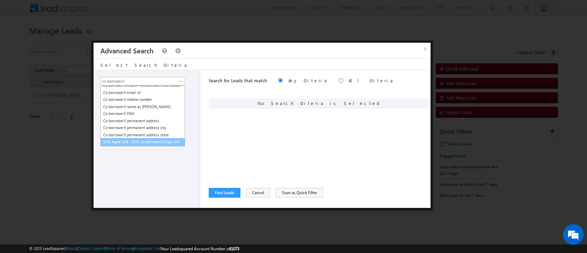
click at [142, 138] on link "SME Agmt Link - SME co borrower3 esign link" at bounding box center [142, 142] width 85 height 8
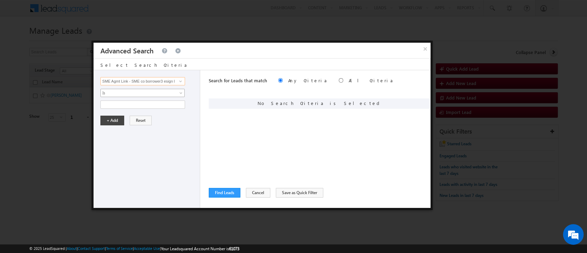
type input "SME Agmt Link - SME co borrower3 esign link"
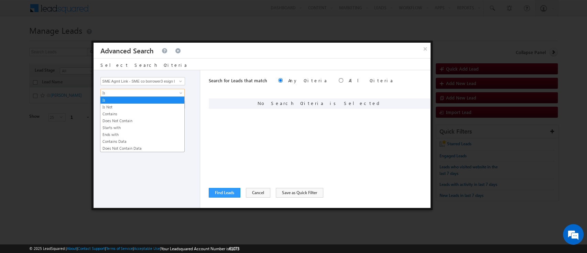
click at [179, 94] on span at bounding box center [182, 95] width 6 height 6
click at [170, 107] on link "Is Not" at bounding box center [142, 107] width 84 height 6
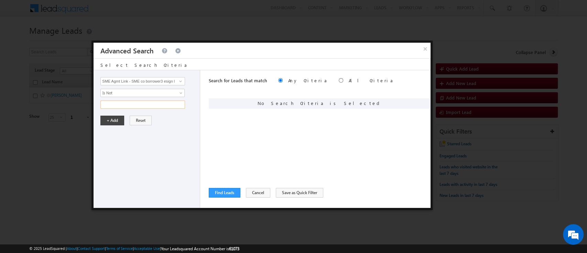
click at [170, 104] on input "text" at bounding box center [142, 104] width 85 height 8
type input "NULL"
click at [105, 120] on button "+ Add" at bounding box center [112, 121] width 24 height 10
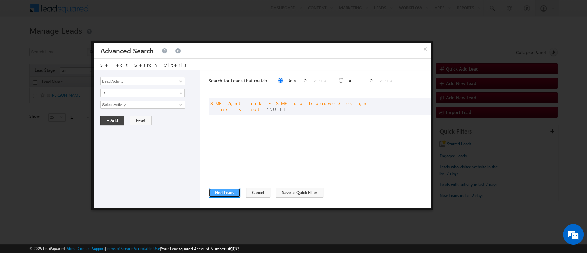
click at [225, 195] on button "Find Leads" at bounding box center [225, 193] width 32 height 10
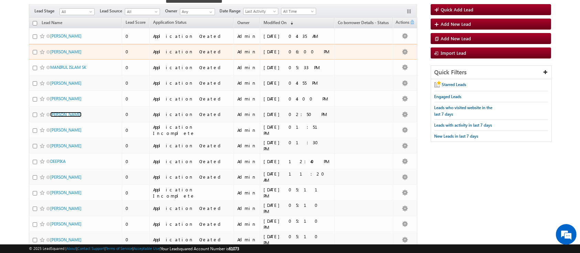
scroll to position [0, 0]
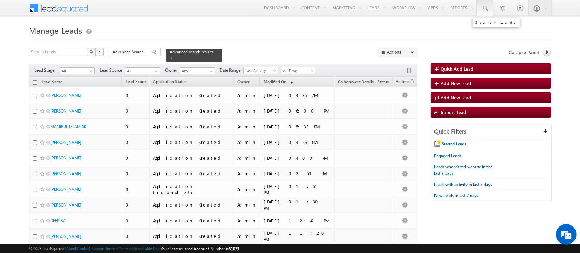
click at [487, 6] on span at bounding box center [485, 8] width 7 height 7
paste input "SME0001154"
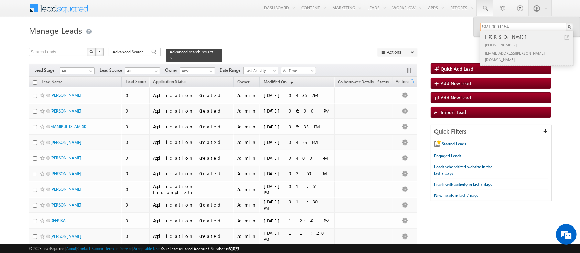
type input "SME0001154"
click at [506, 42] on div "[PHONE_NUMBER]" at bounding box center [530, 45] width 92 height 8
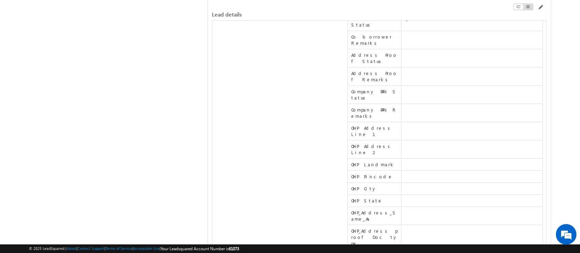
scroll to position [544, 0]
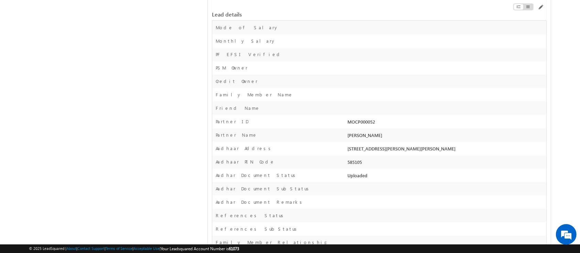
click at [366, 123] on div "MOCP000052" at bounding box center [446, 123] width 200 height 10
copy div "MOCP000052"
click at [461, 81] on div at bounding box center [446, 83] width 200 height 10
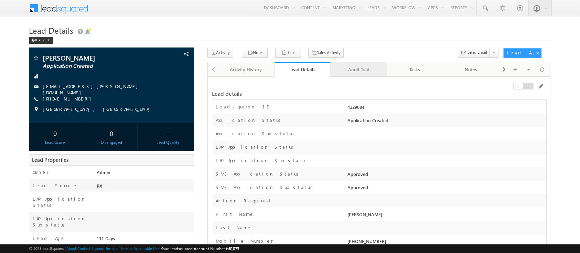
click at [359, 70] on div "Audit Trail" at bounding box center [358, 69] width 45 height 8
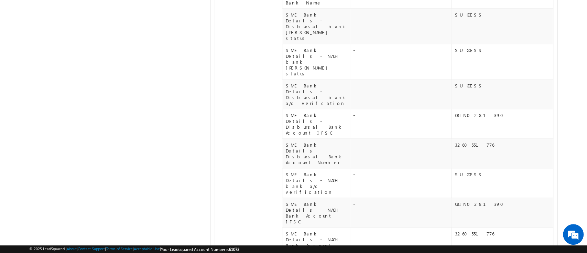
scroll to position [469, 0]
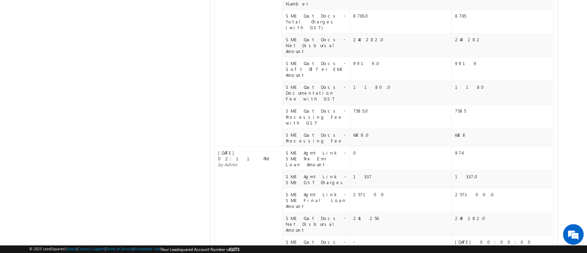
scroll to position [886, 0]
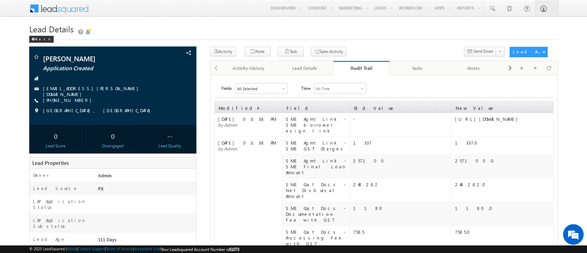
scroll to position [0, 0]
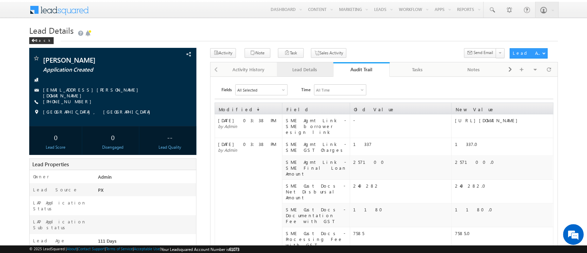
click at [314, 73] on div "Lead Details" at bounding box center [304, 69] width 45 height 8
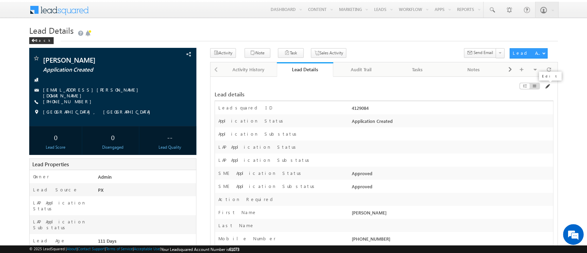
click at [545, 87] on span at bounding box center [548, 87] width 6 height 6
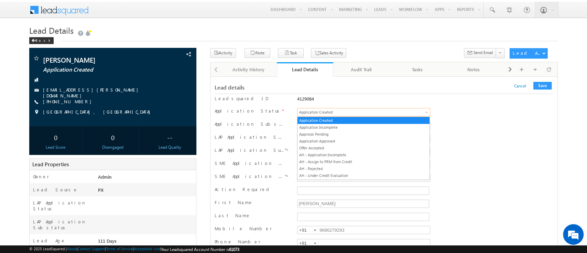
drag, startPoint x: 369, startPoint y: 86, endPoint x: 361, endPoint y: 109, distance: 24.8
click at [361, 109] on span "Application Created" at bounding box center [351, 112] width 107 height 6
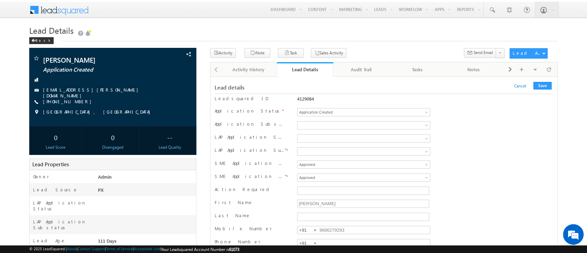
click at [504, 106] on div "Leadsquared ID 4129084" at bounding box center [384, 100] width 339 height 12
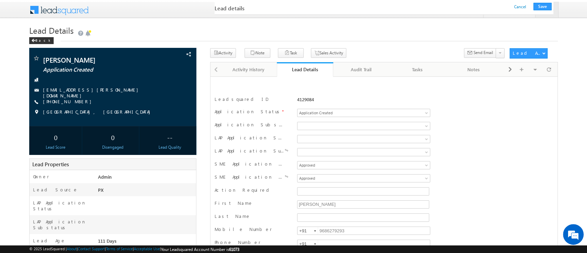
scroll to position [221, 0]
